Goal: Information Seeking & Learning: Understand process/instructions

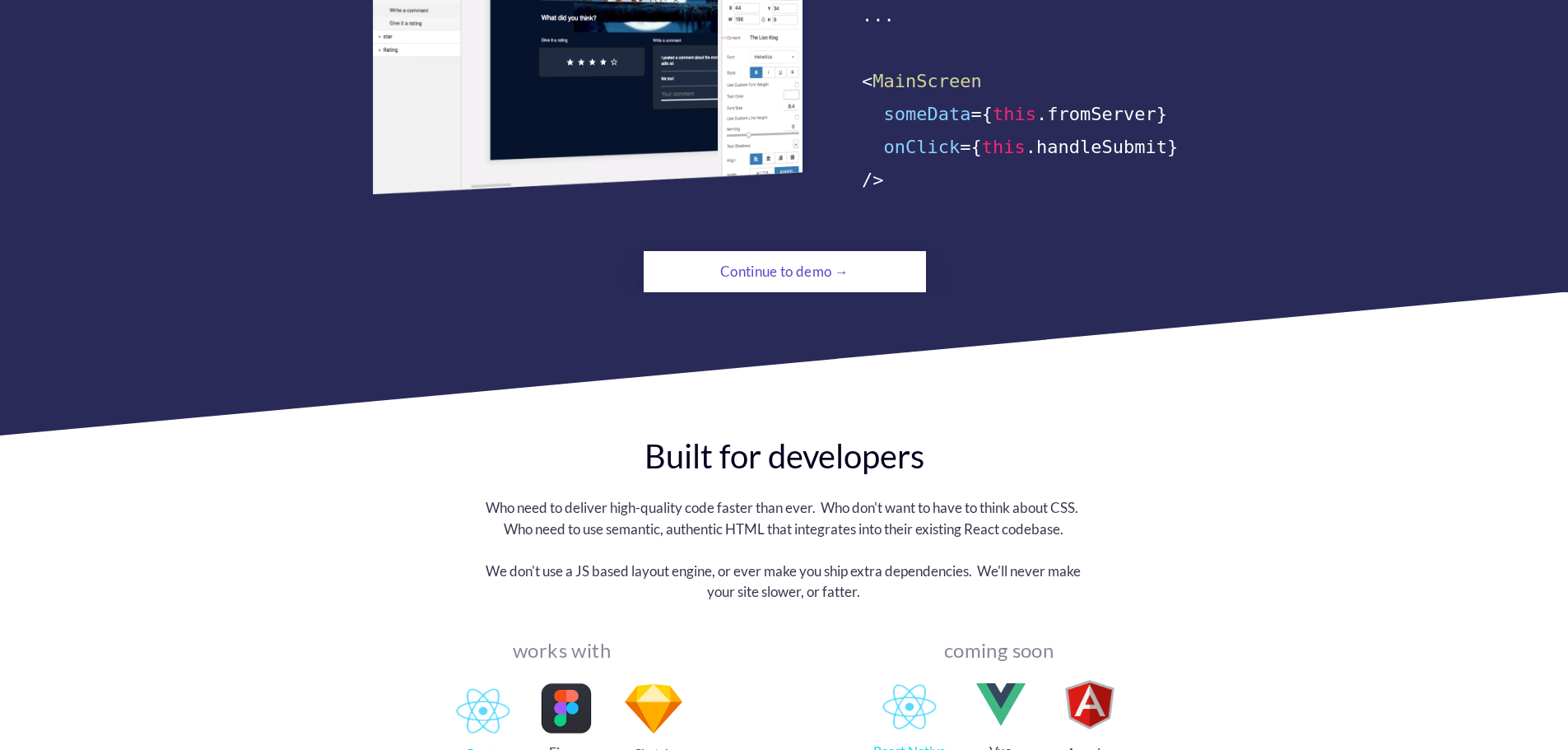
scroll to position [1401, 0]
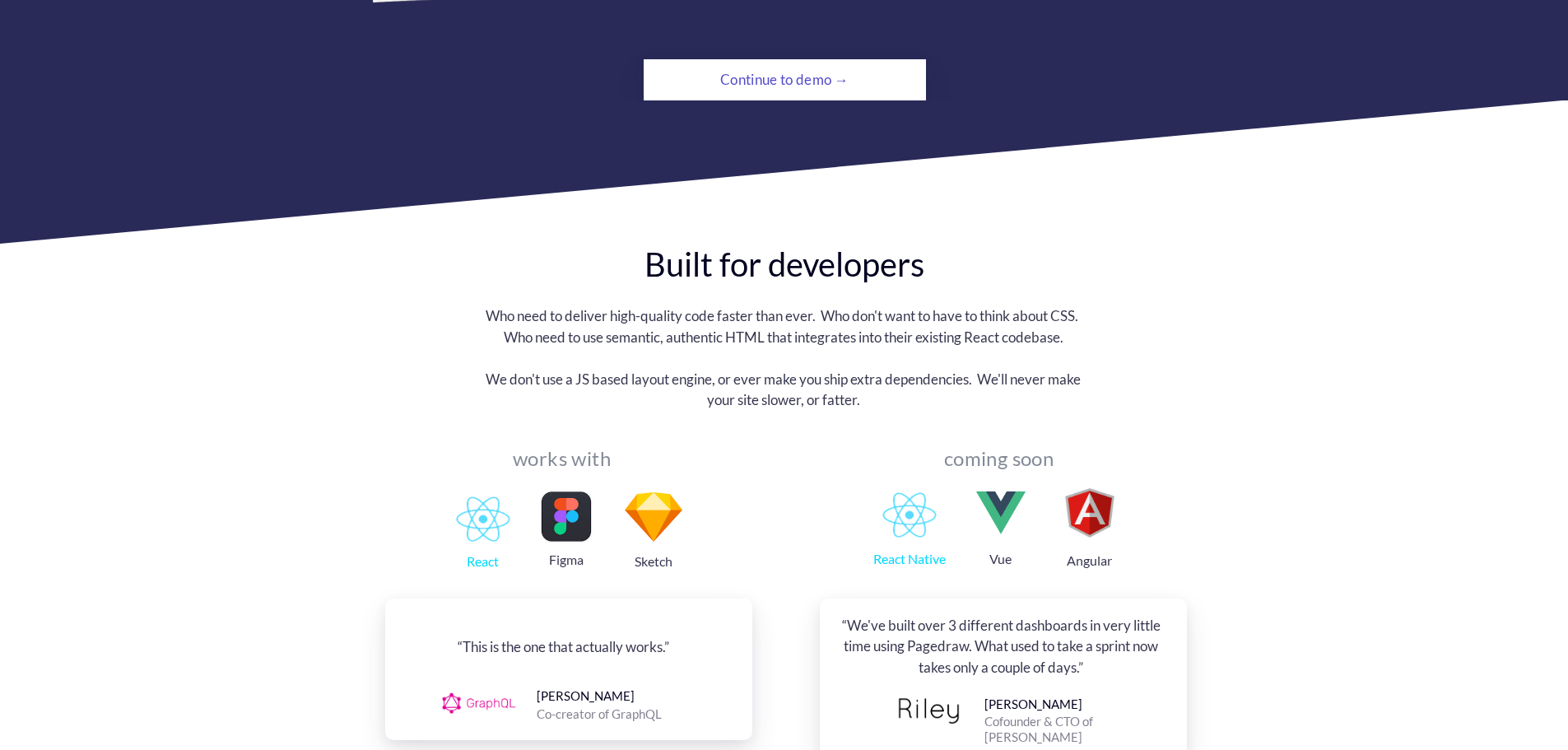
click at [751, 63] on div "Continue to demo →" at bounding box center [784, 79] width 193 height 33
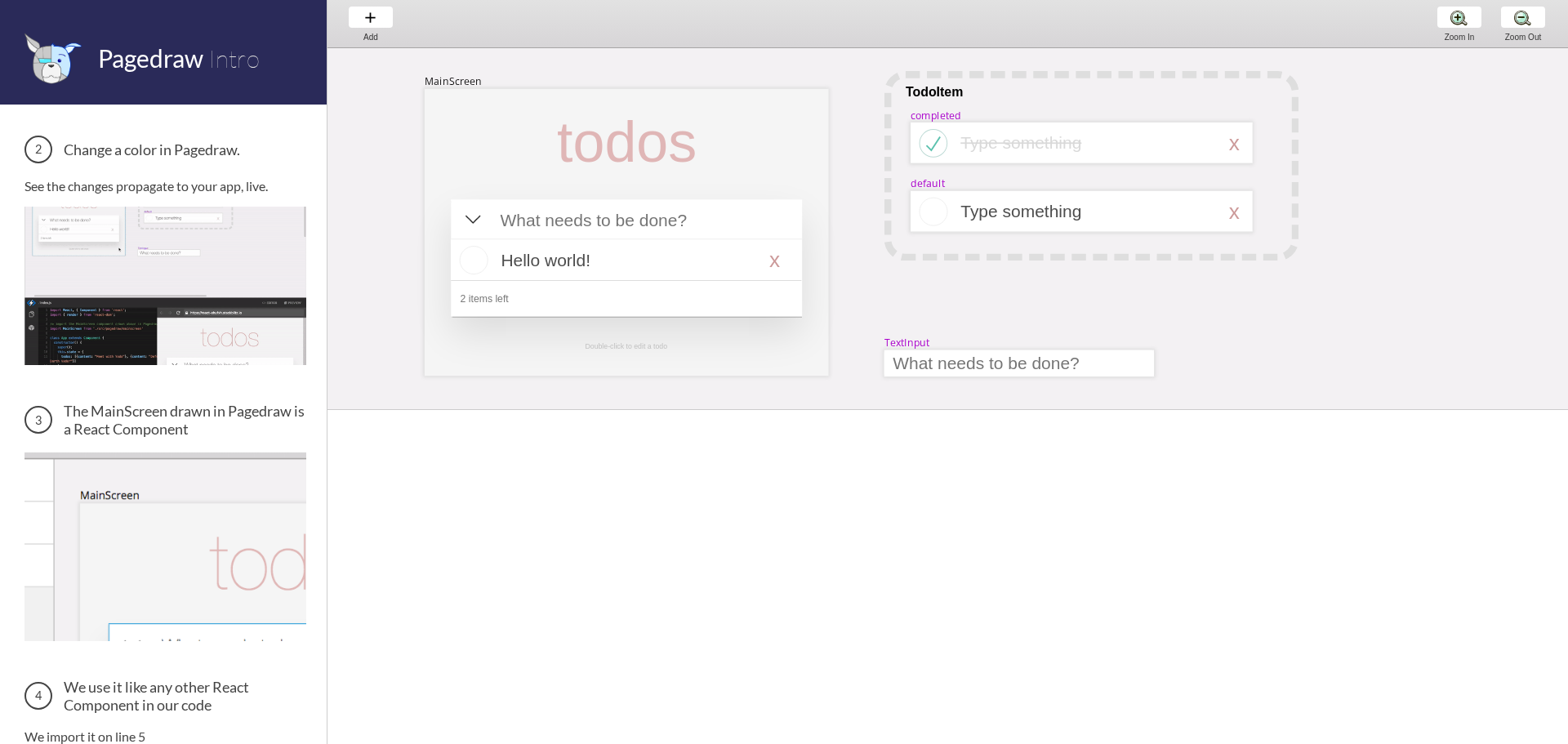
scroll to position [245, 0]
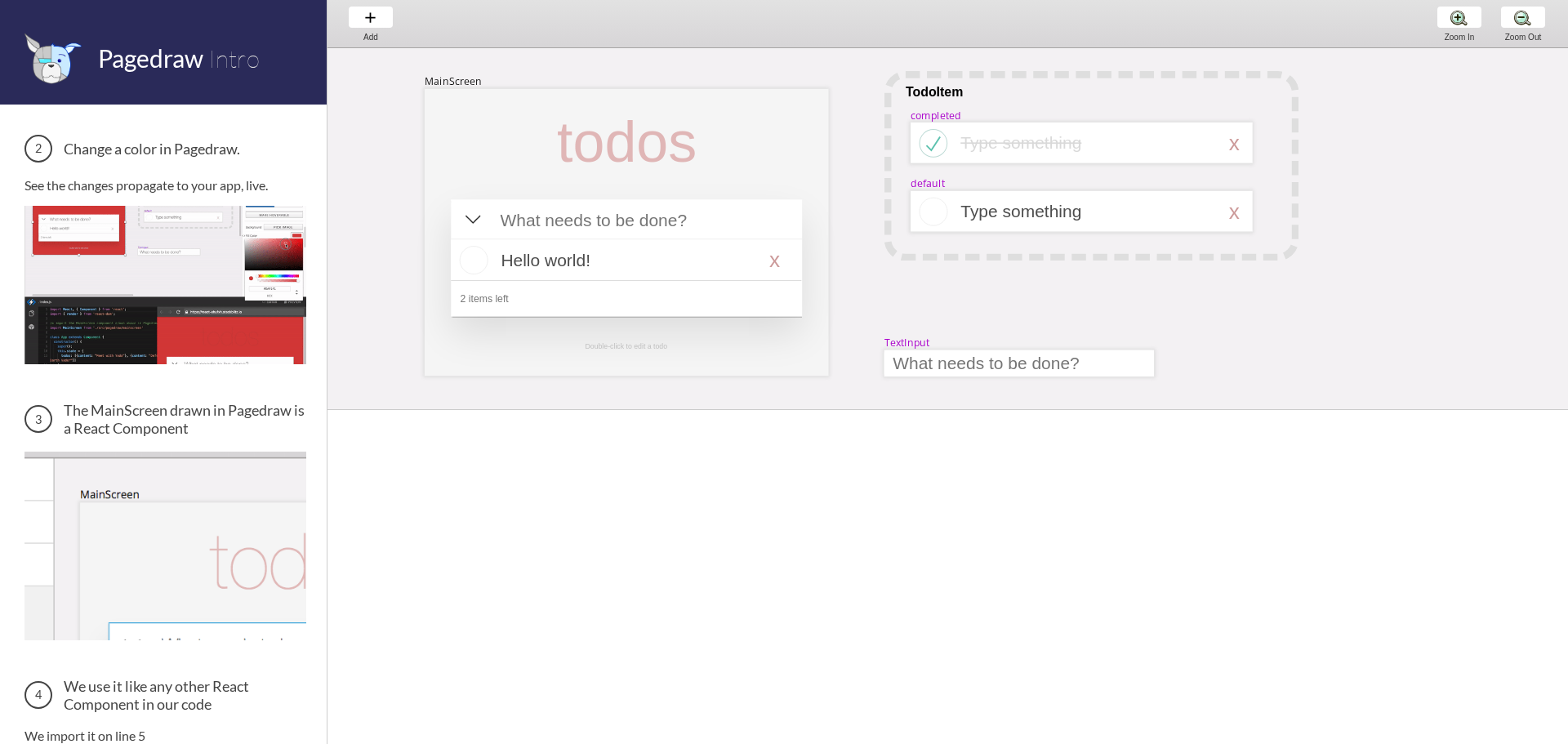
click at [159, 302] on img at bounding box center [165, 286] width 282 height 159
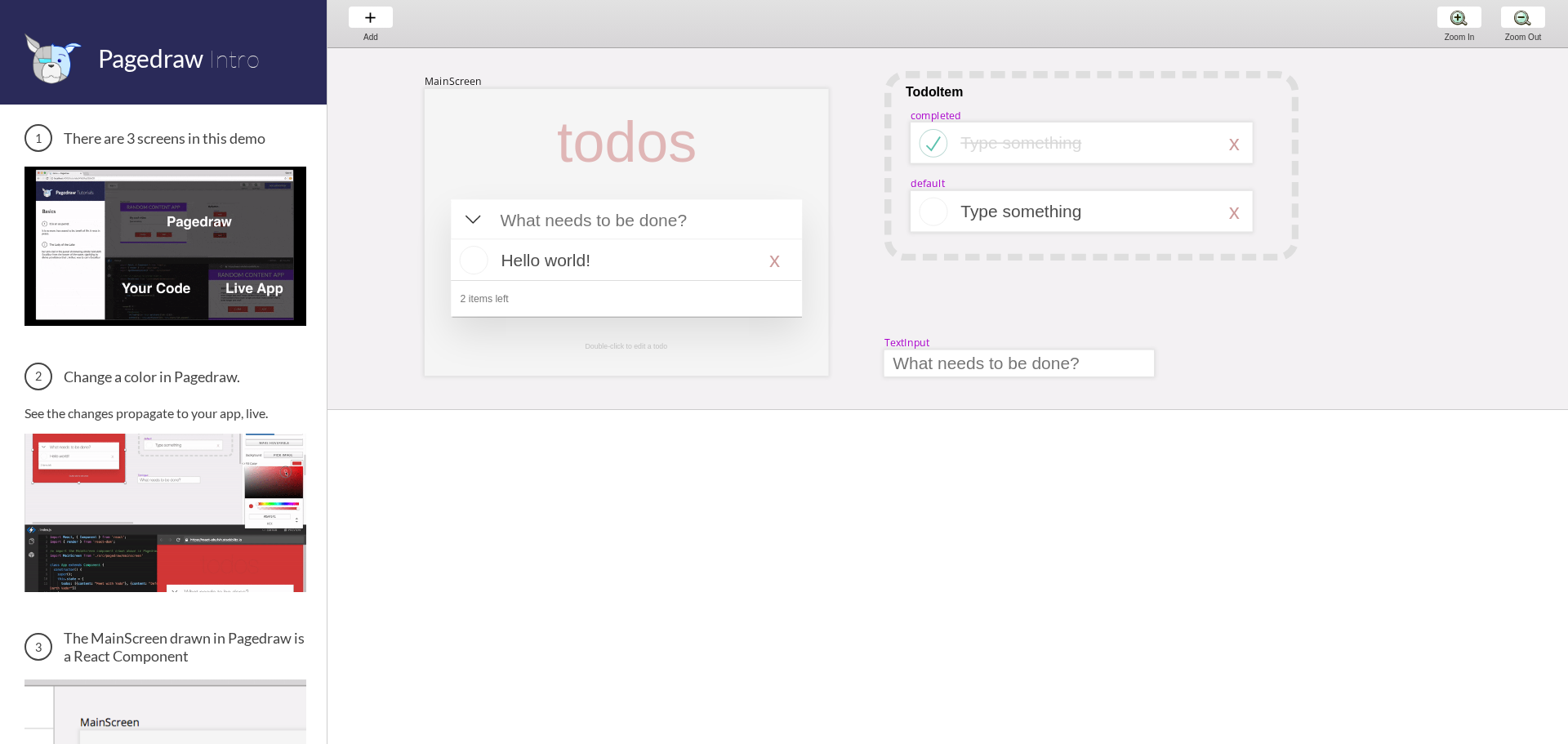
scroll to position [0, 0]
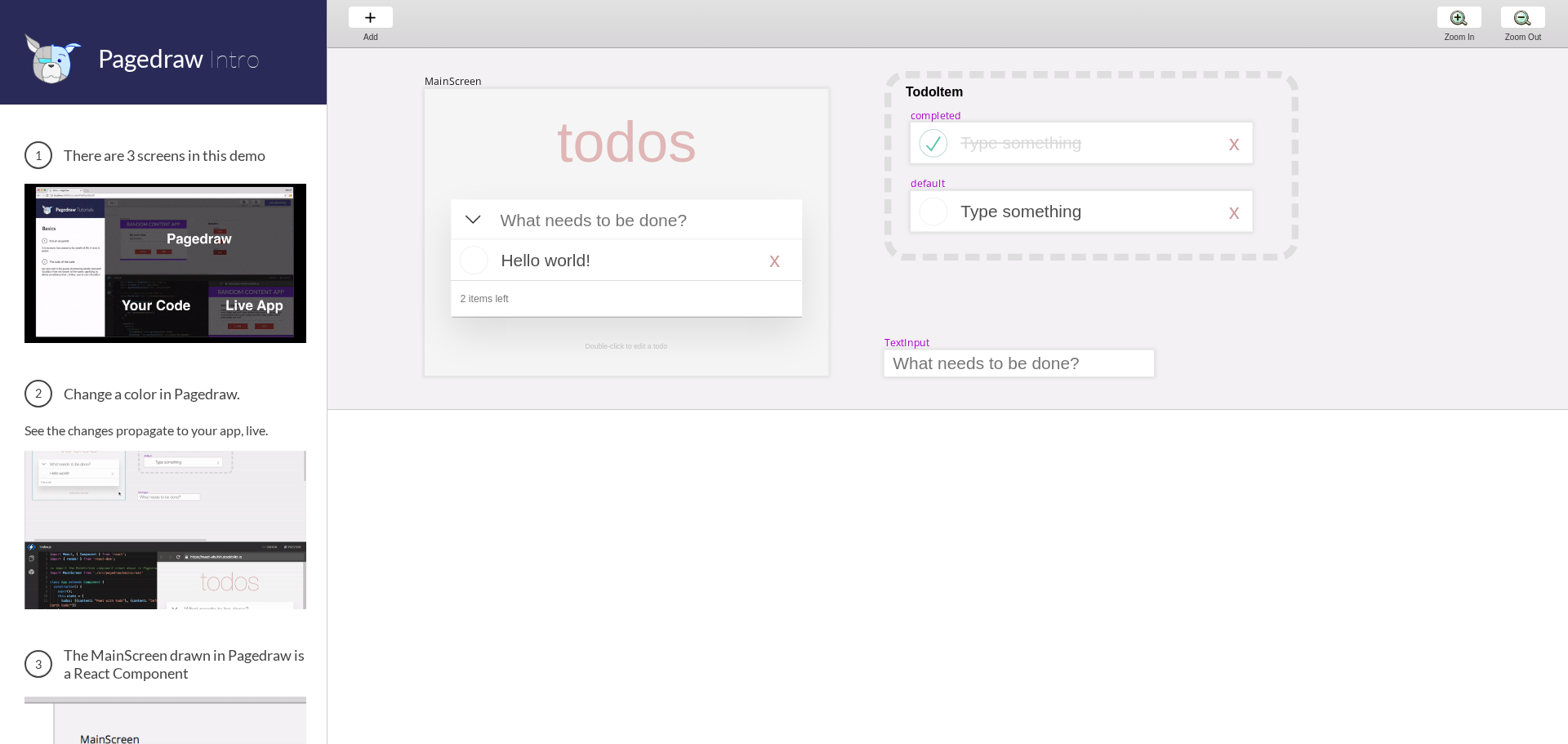
click at [155, 296] on img at bounding box center [165, 264] width 282 height 159
click at [263, 310] on img at bounding box center [165, 264] width 282 height 159
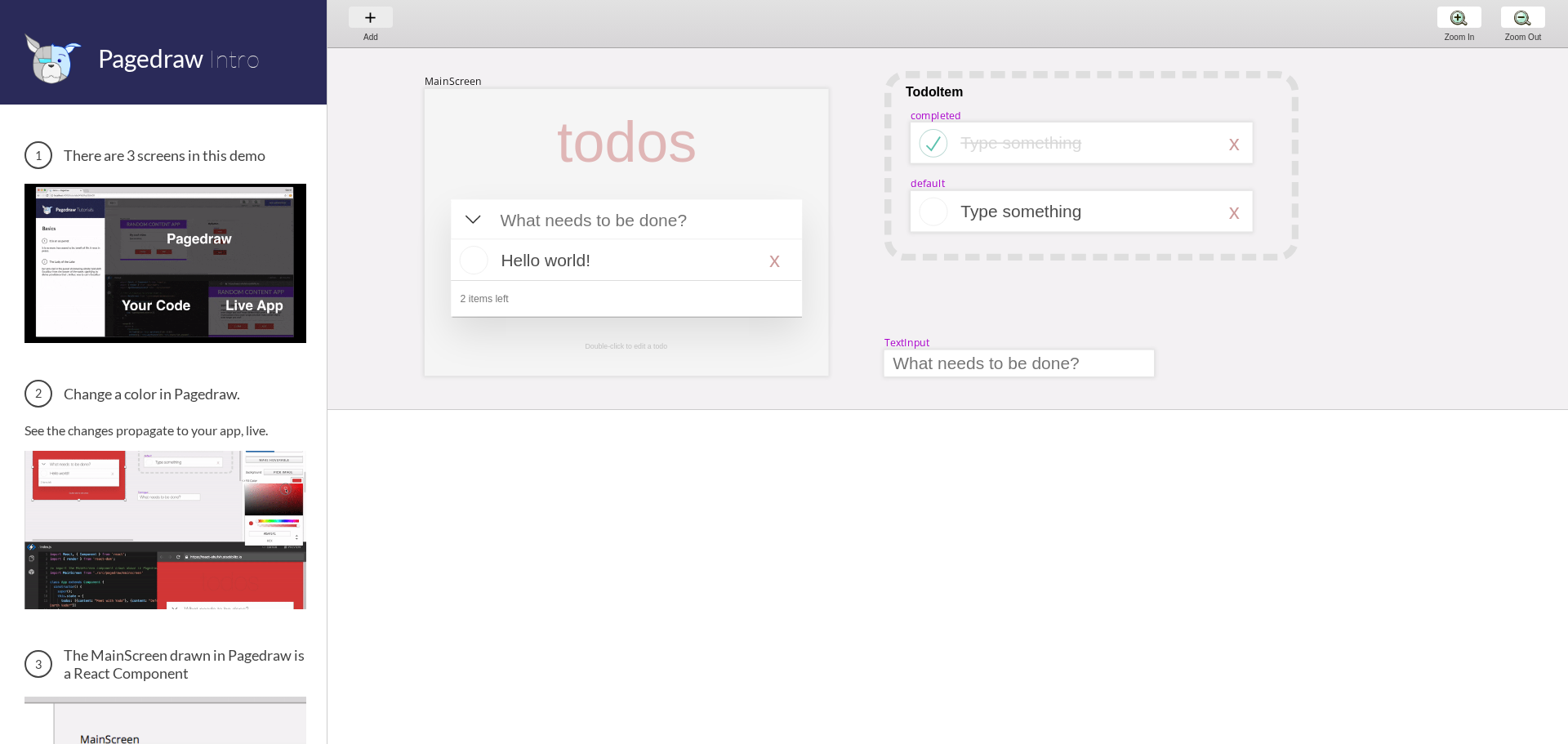
click at [361, 17] on div "Add Add Add" at bounding box center [370, 23] width 62 height 46
